Goal: Task Accomplishment & Management: Complete application form

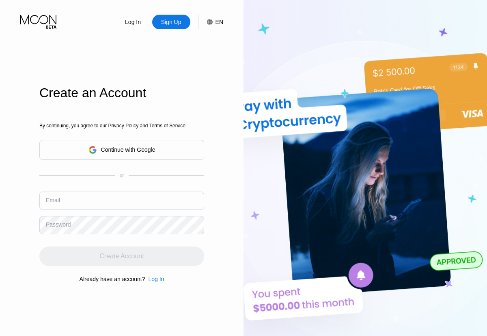
click at [122, 191] on input "text" at bounding box center [121, 200] width 165 height 18
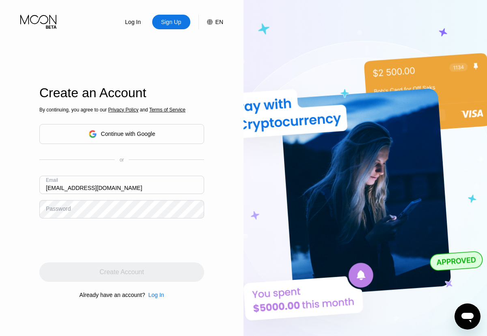
type input "[EMAIL_ADDRESS][DOMAIN_NAME]"
click at [122, 272] on div "Create Account" at bounding box center [122, 272] width 44 height 8
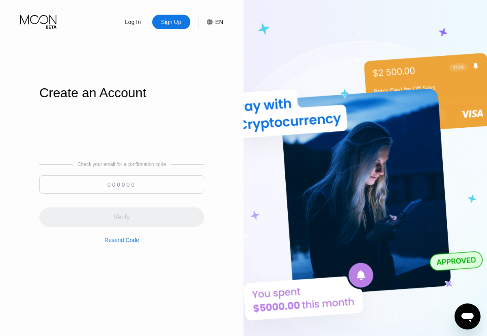
click at [122, 184] on input at bounding box center [121, 184] width 165 height 18
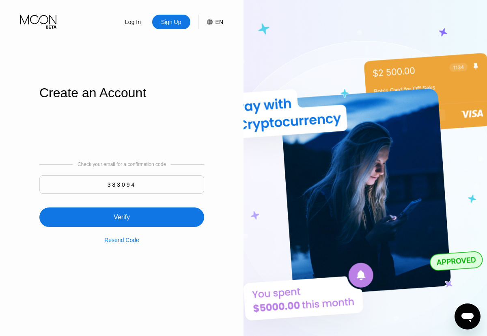
type input "383094"
click at [122, 212] on div "Verify" at bounding box center [121, 216] width 165 height 19
